Goal: Navigation & Orientation: Find specific page/section

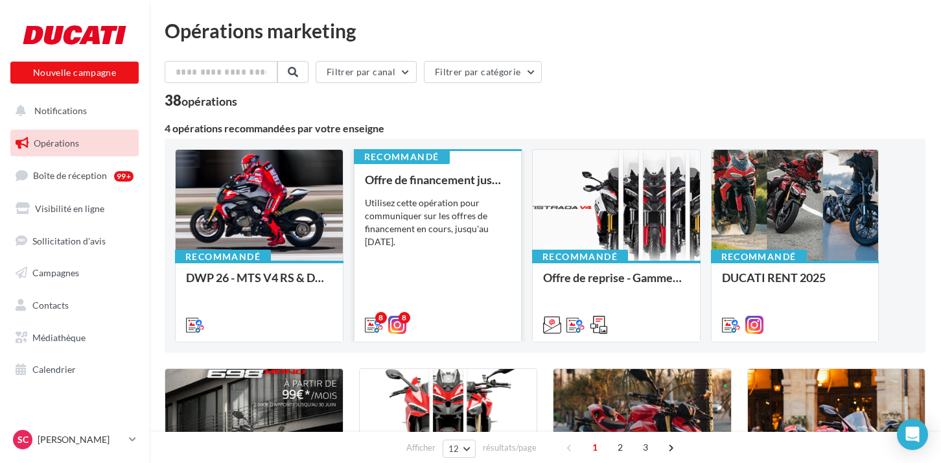
click at [414, 209] on div "Utilisez cette opération pour communiquer sur les offres de financement en cour…" at bounding box center [438, 222] width 146 height 52
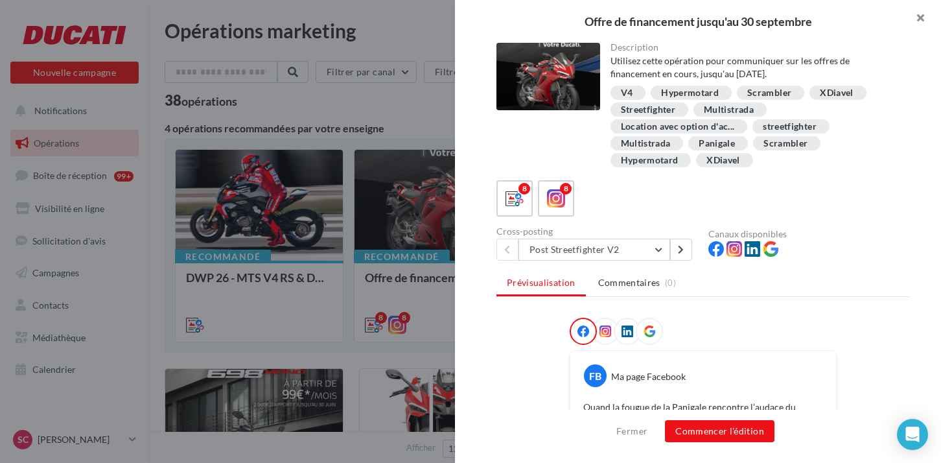
click at [923, 16] on button "button" at bounding box center [915, 19] width 52 height 39
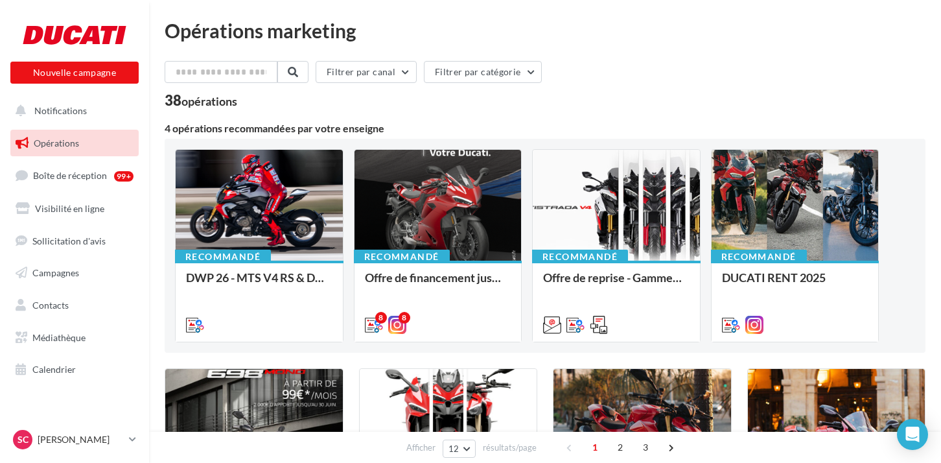
click at [456, 106] on div "38 opérations" at bounding box center [545, 101] width 761 height 17
click at [86, 179] on span "Boîte de réception" at bounding box center [70, 175] width 74 height 11
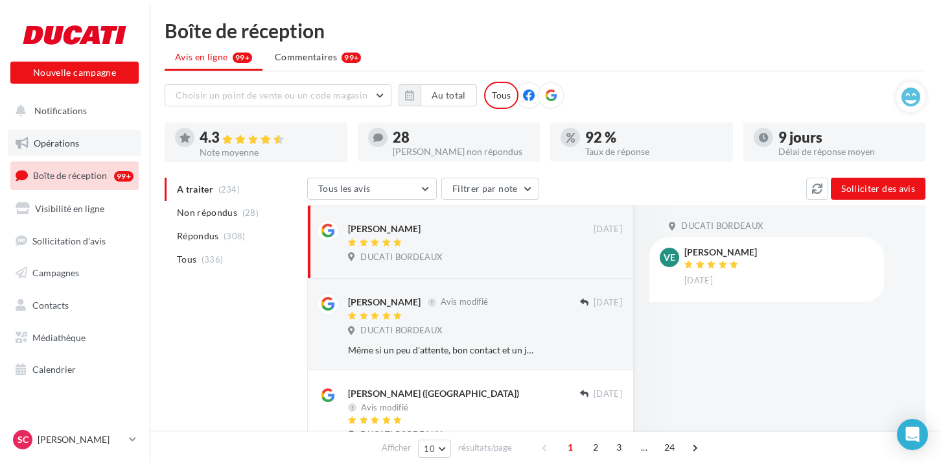
click at [80, 149] on link "Opérations" at bounding box center [74, 143] width 133 height 27
